Goal: Task Accomplishment & Management: Manage account settings

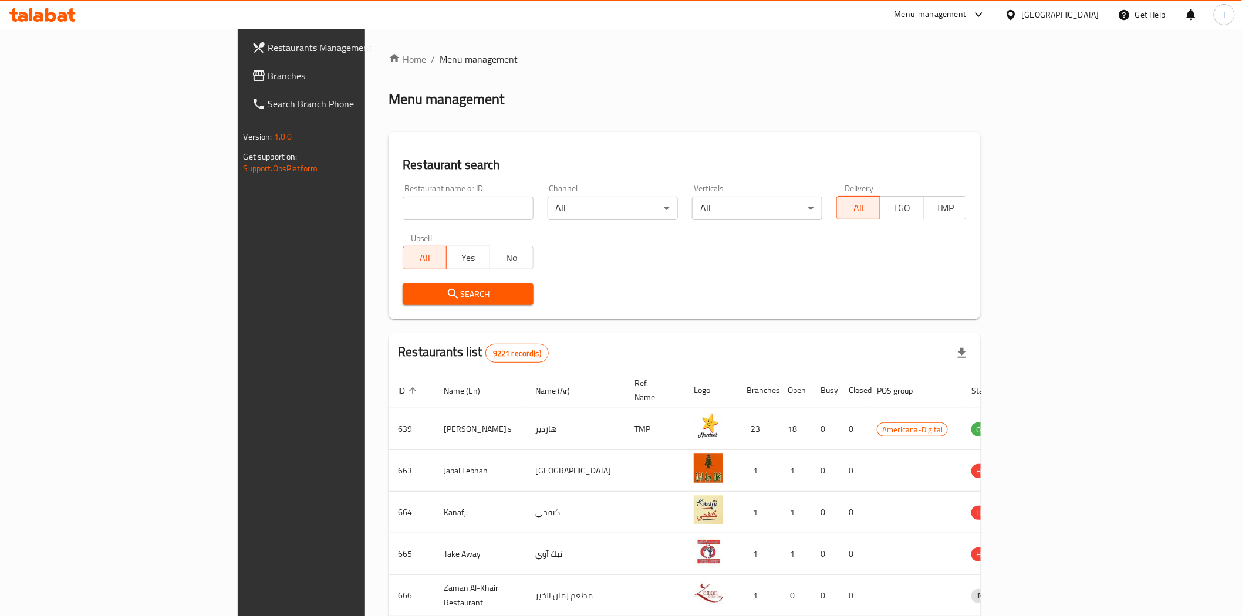
click at [412, 206] on input "search" at bounding box center [468, 208] width 130 height 23
paste input "Little Pattie Lab"
type input "Little Pattie Lab"
click at [412, 290] on span "Search" at bounding box center [467, 294] width 111 height 15
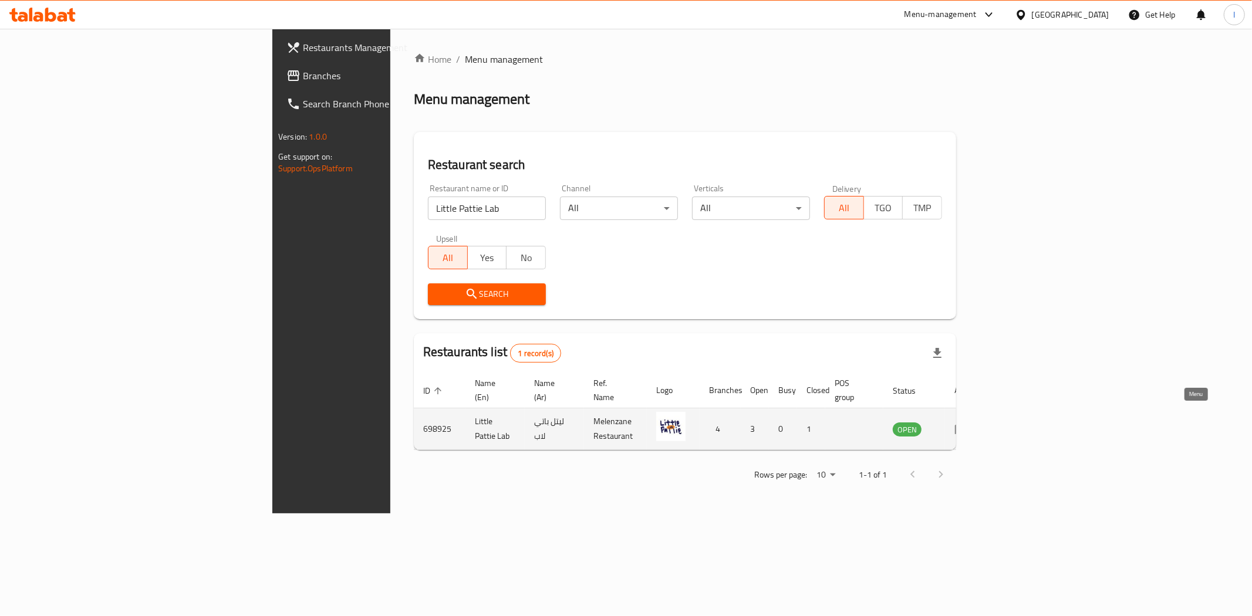
click at [968, 425] on icon "enhanced table" at bounding box center [961, 430] width 13 height 10
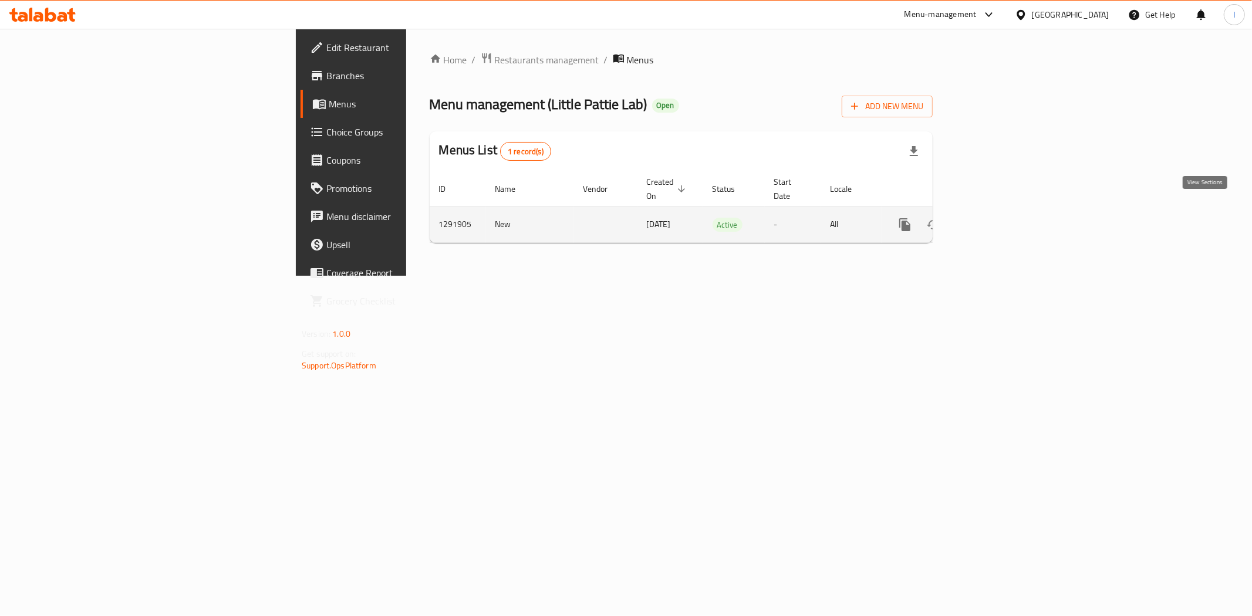
click at [996, 218] on icon "enhanced table" at bounding box center [989, 225] width 14 height 14
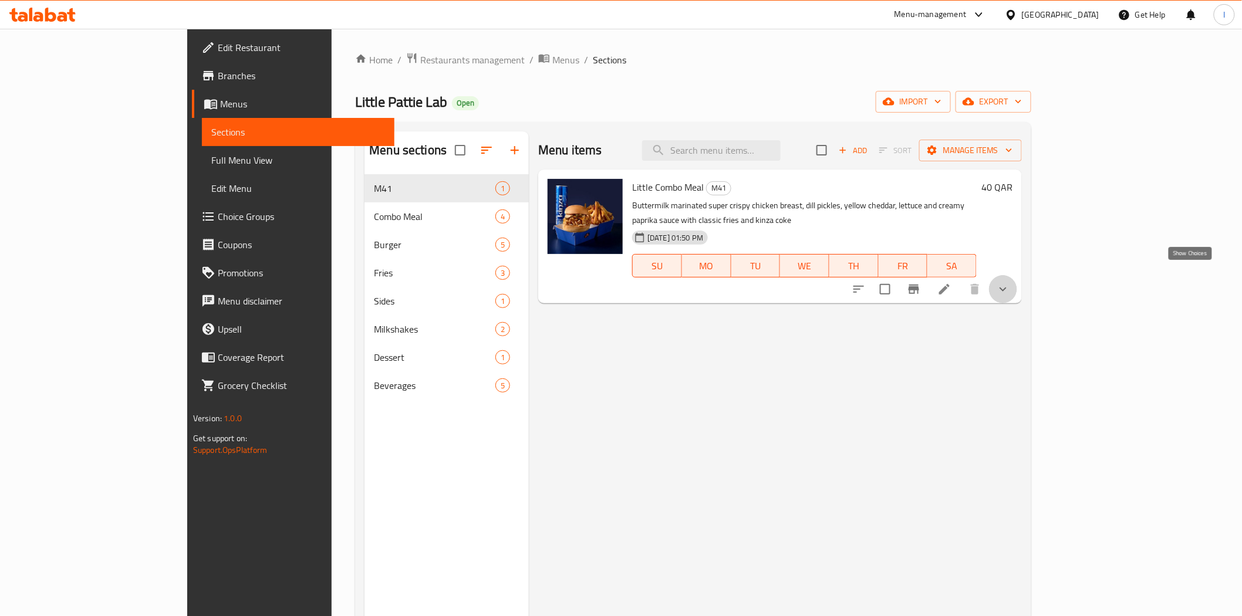
click at [1010, 282] on icon "show more" at bounding box center [1003, 289] width 14 height 14
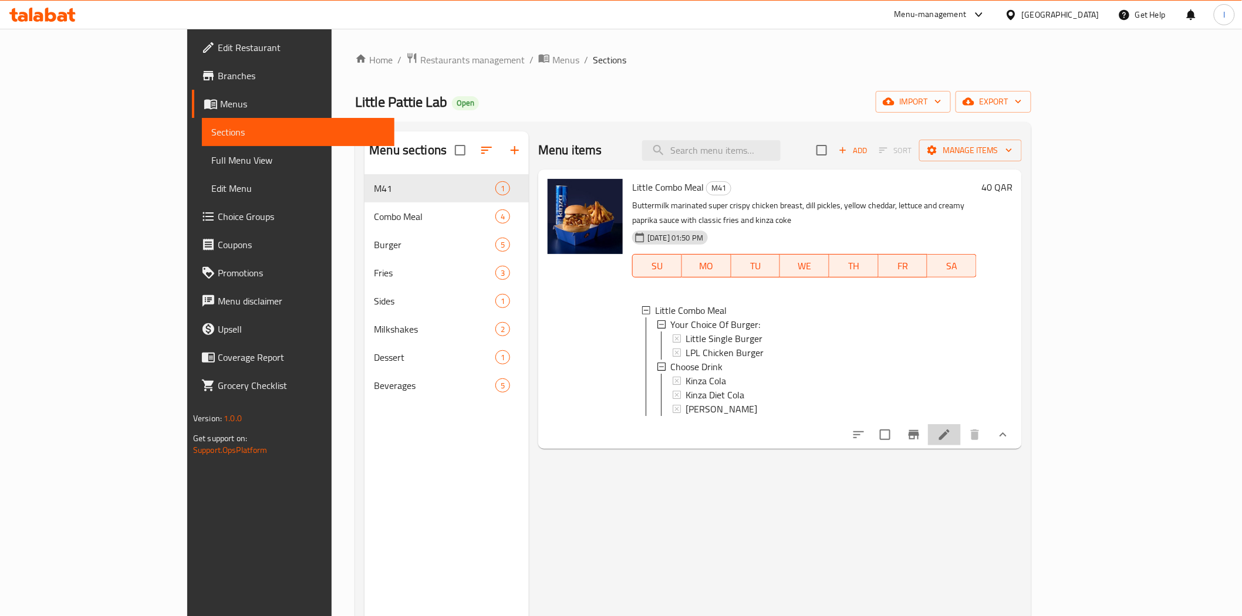
click at [961, 433] on li at bounding box center [944, 434] width 33 height 21
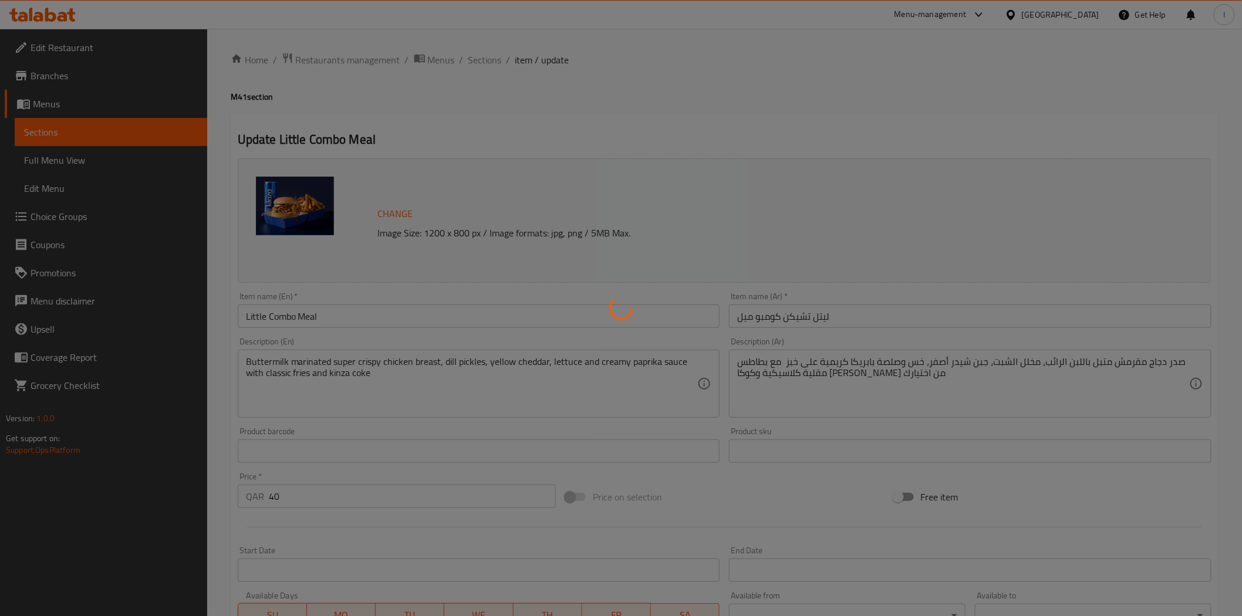
type input "Your Choice Of Burger:"
type input "1"
type input "اختر مشروبًا"
type input "1"
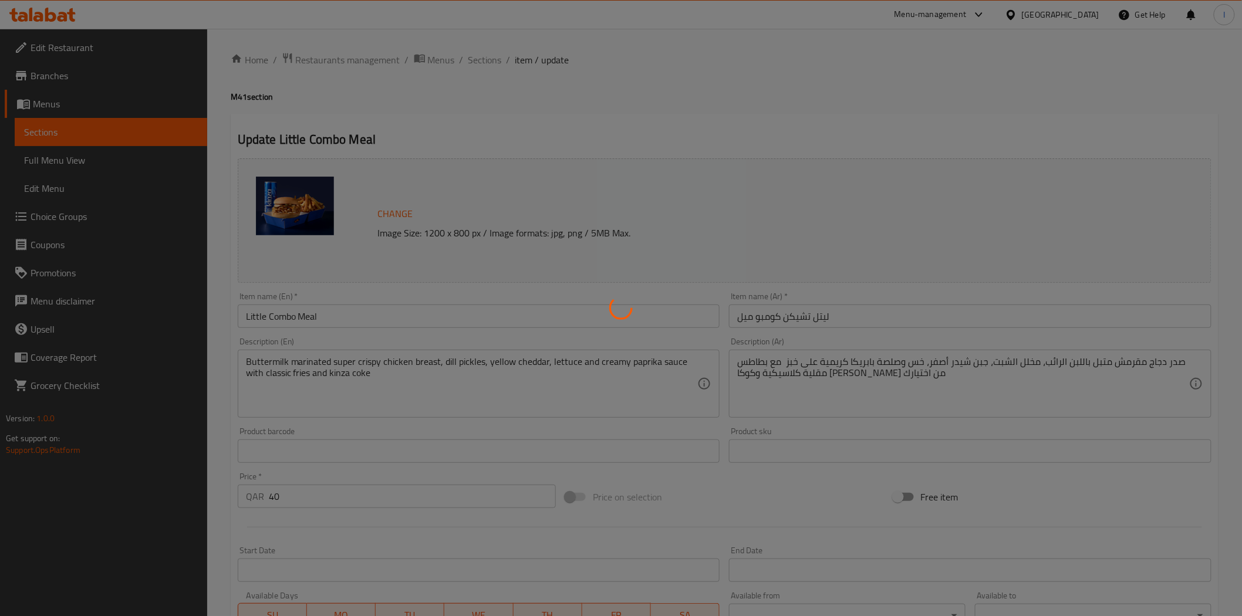
type input "1"
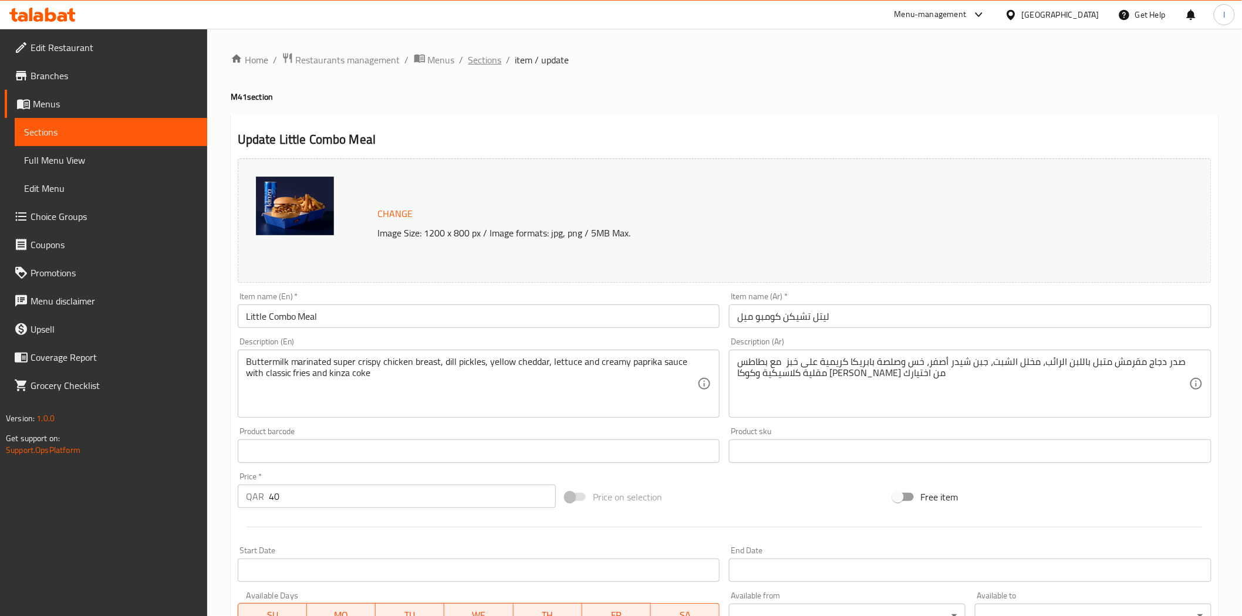
click at [483, 59] on span "Sections" at bounding box center [484, 60] width 33 height 14
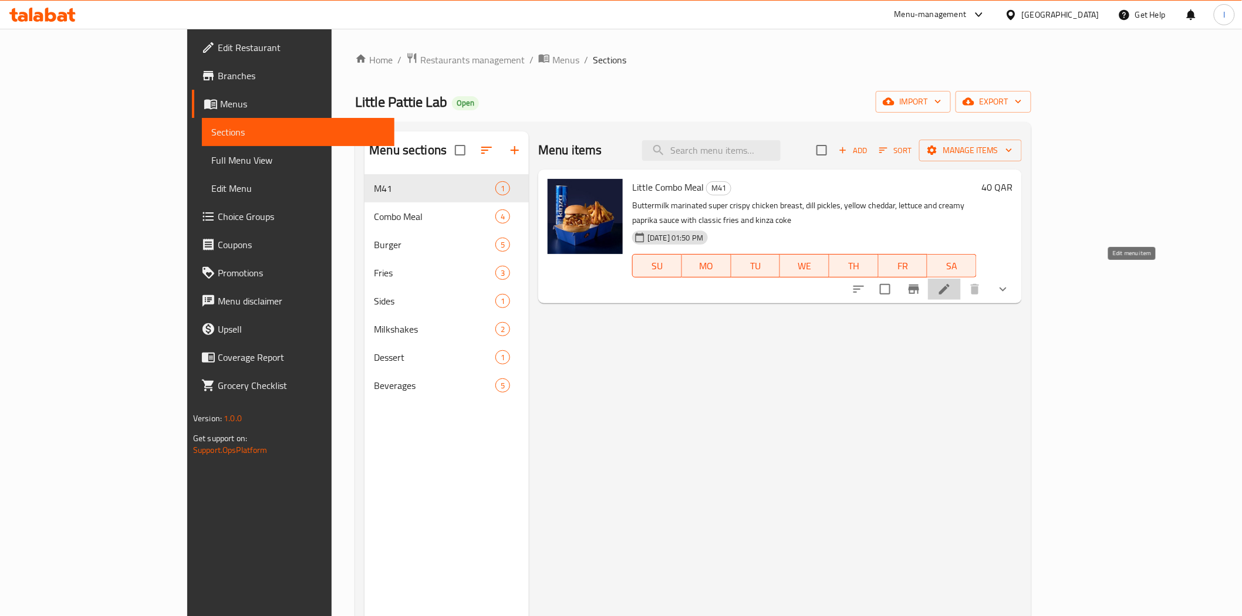
click at [951, 282] on icon at bounding box center [944, 289] width 14 height 14
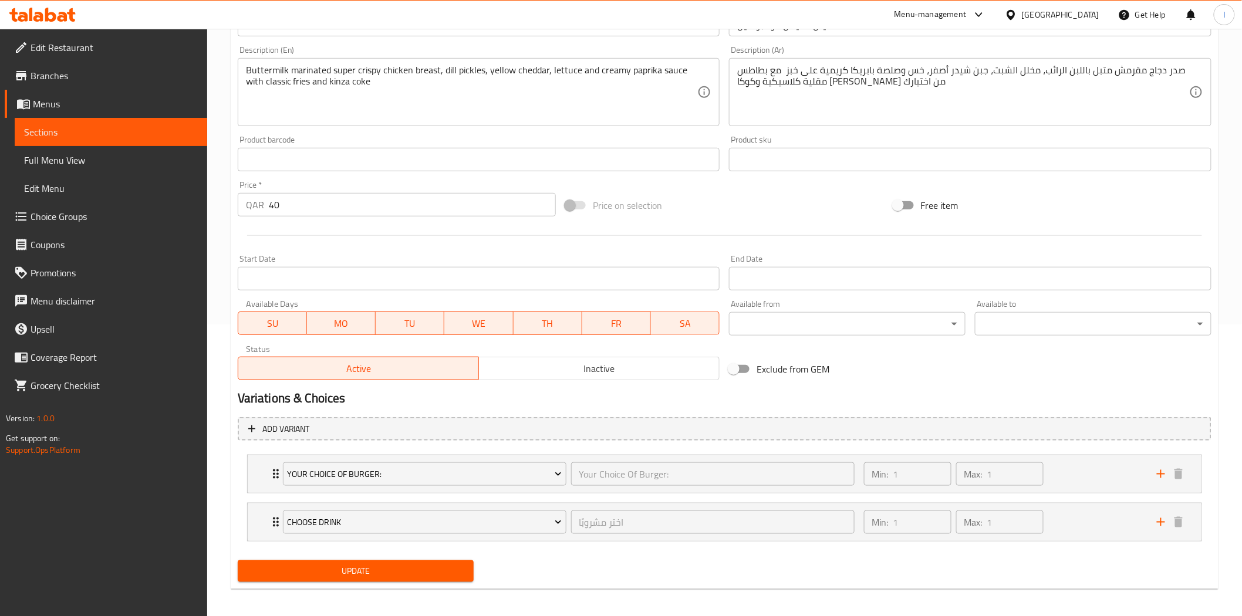
scroll to position [296, 0]
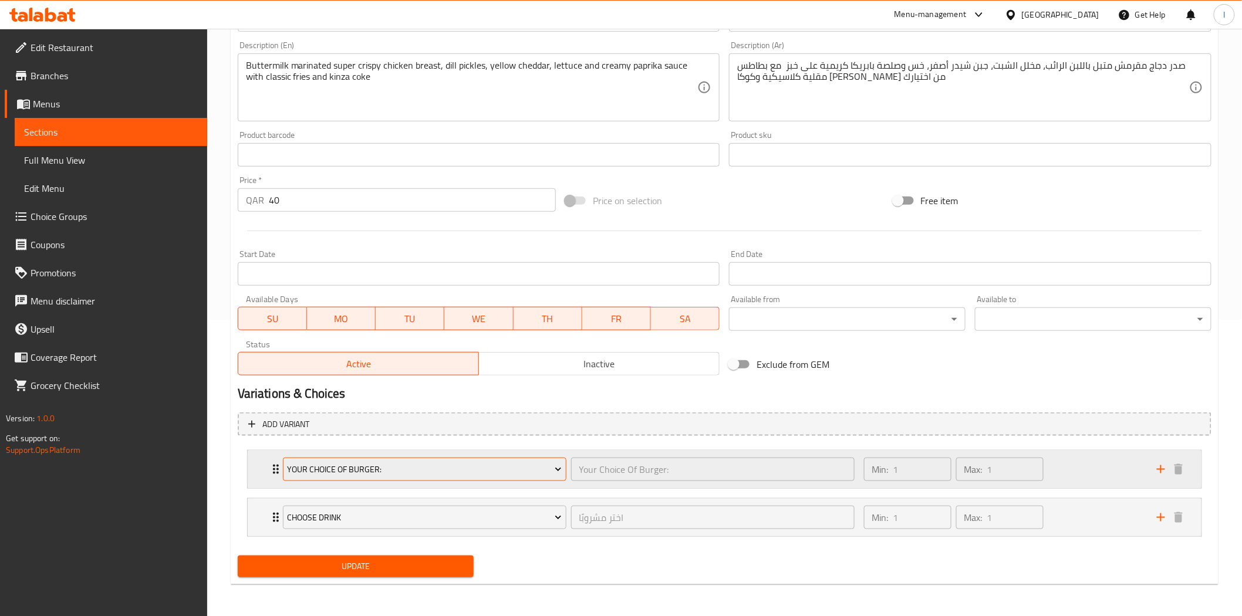
click at [545, 470] on span "Your Choice Of Burger:" at bounding box center [424, 469] width 275 height 15
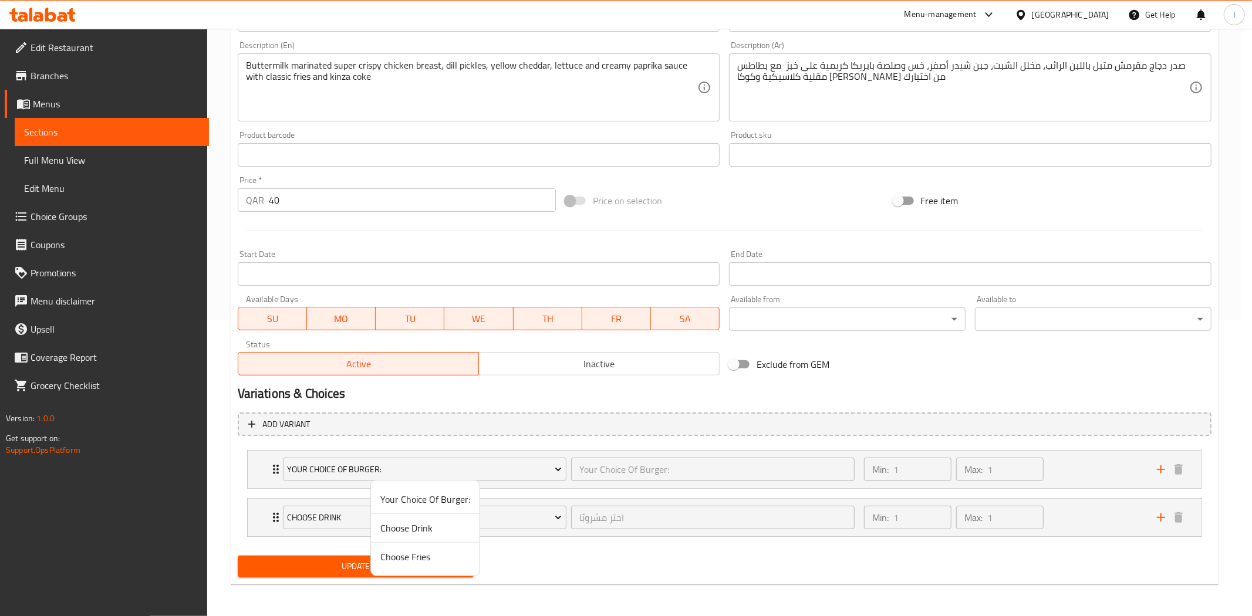
click at [618, 400] on div at bounding box center [626, 308] width 1252 height 616
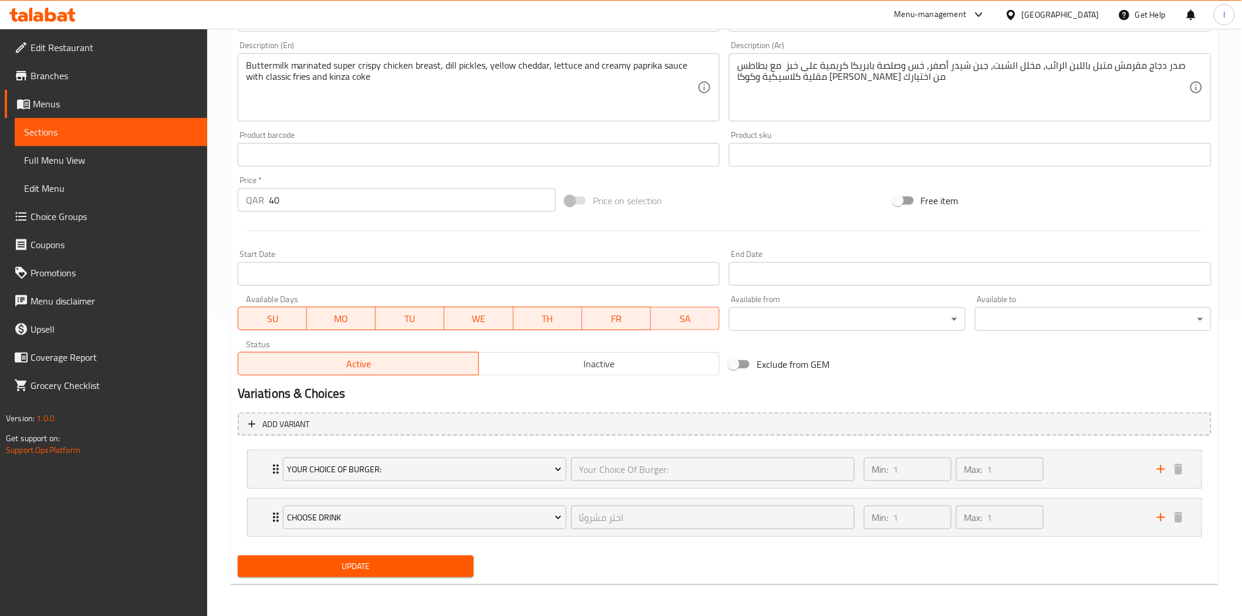
scroll to position [0, 0]
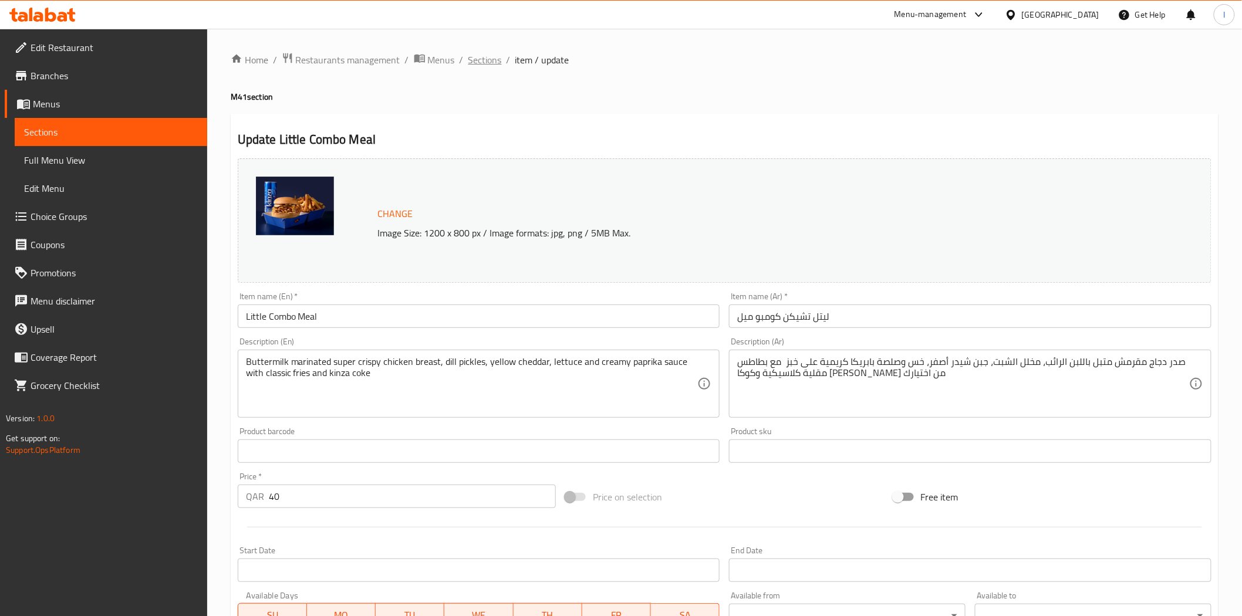
click at [477, 59] on span "Sections" at bounding box center [484, 60] width 33 height 14
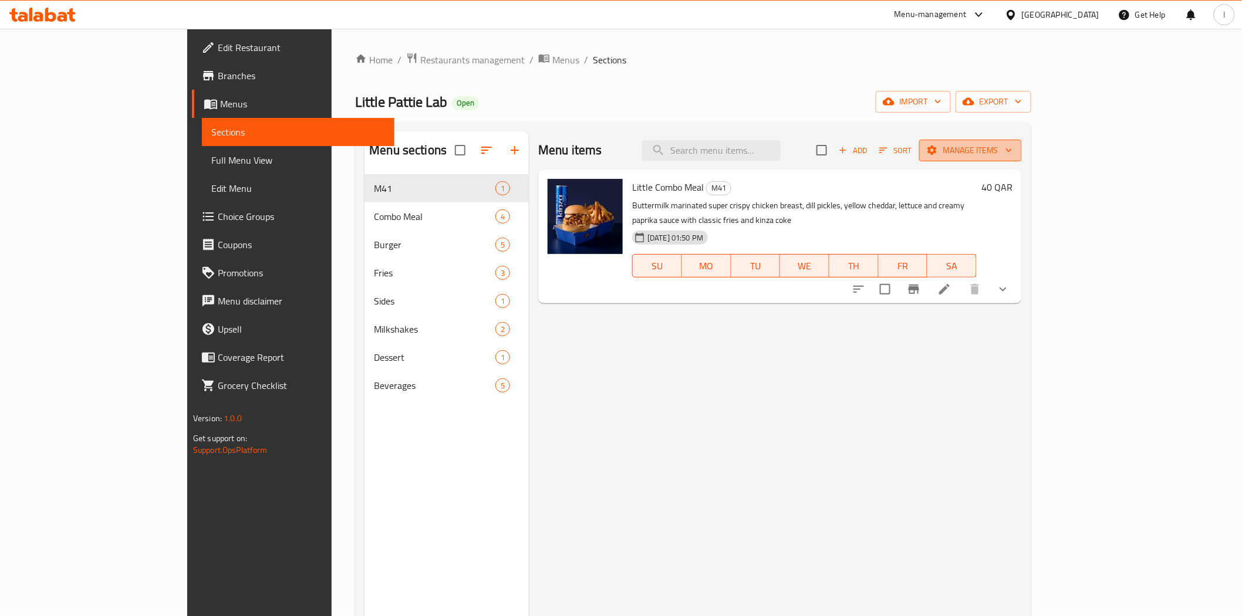
click at [1012, 153] on span "Manage items" at bounding box center [970, 150] width 84 height 15
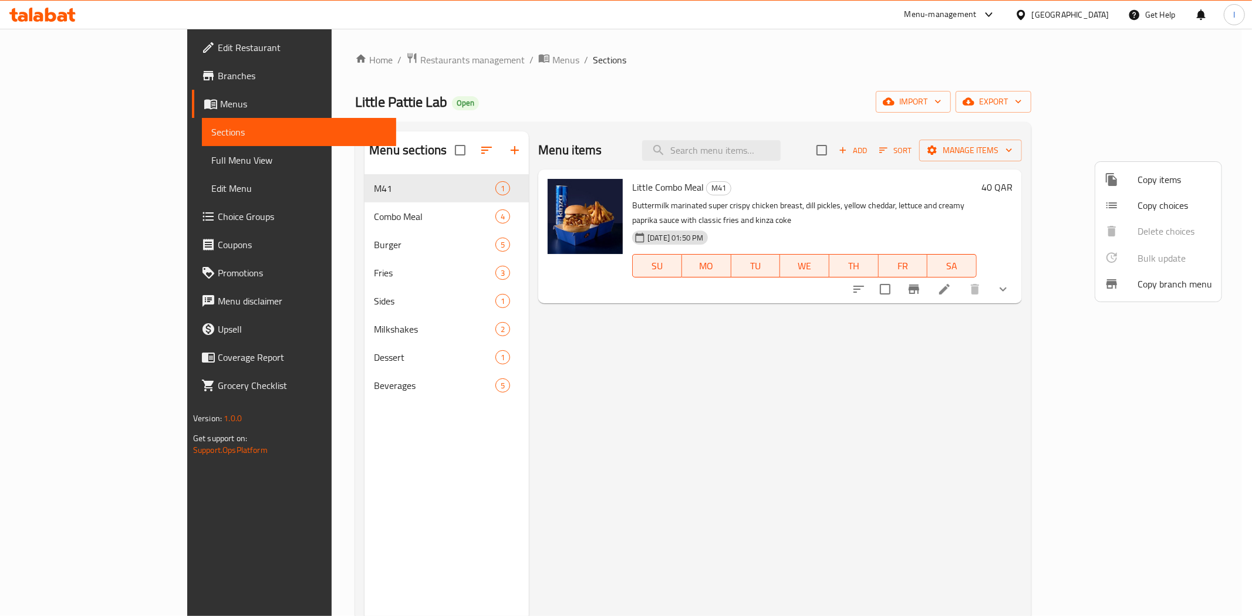
click at [962, 202] on div at bounding box center [626, 308] width 1252 height 616
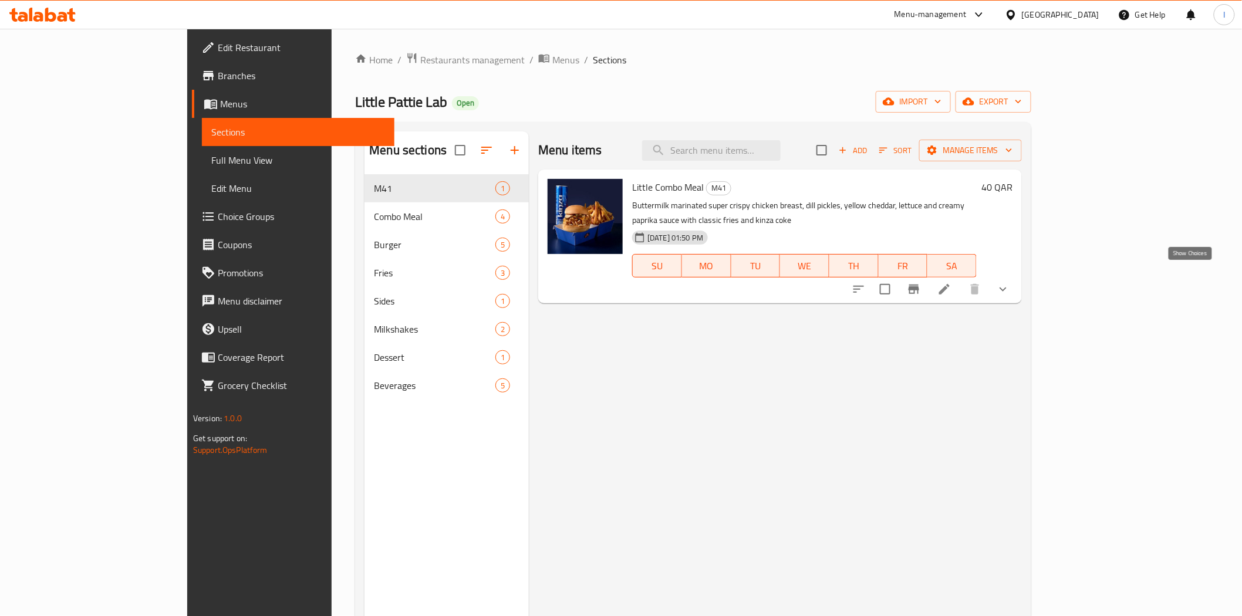
click at [1010, 282] on icon "show more" at bounding box center [1003, 289] width 14 height 14
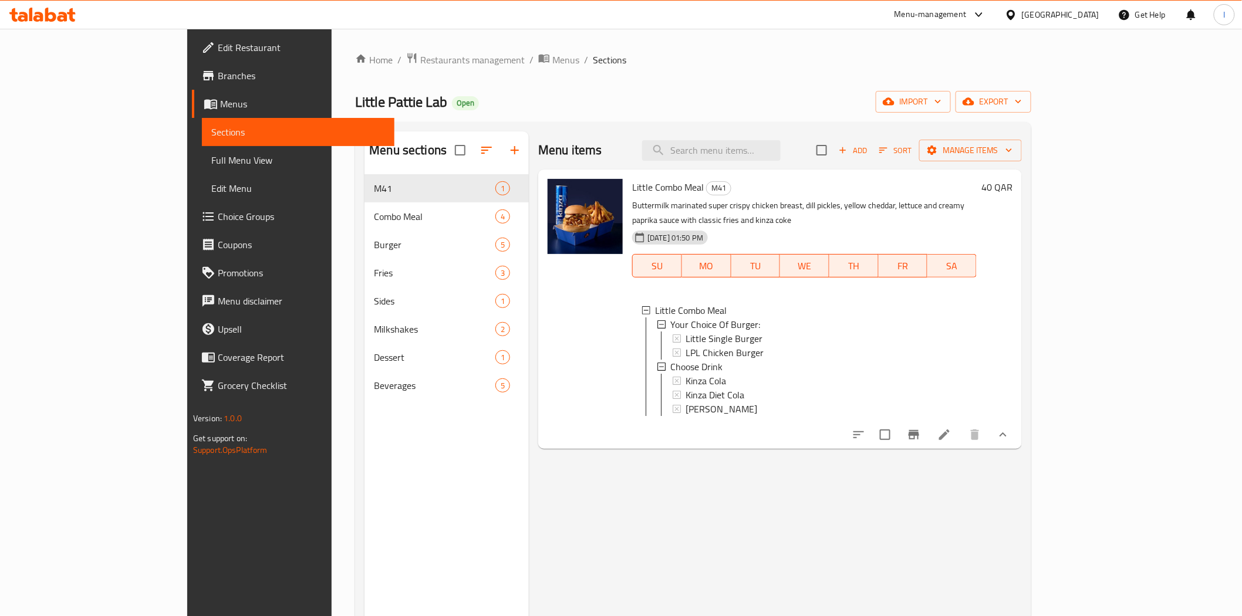
click at [632, 65] on ol "Home / Restaurants management / Menus / Sections" at bounding box center [693, 59] width 676 height 15
click at [57, 15] on icon at bounding box center [42, 15] width 66 height 14
